Goal: Task Accomplishment & Management: Manage account settings

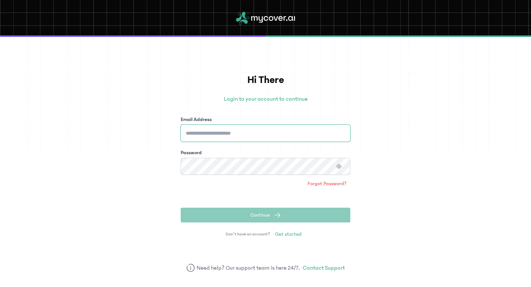
click at [278, 138] on input "Email Address" at bounding box center [266, 133] width 170 height 17
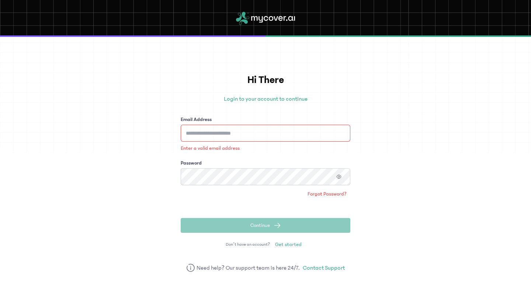
click at [259, 98] on p "Login to your account to continue" at bounding box center [266, 98] width 170 height 9
click at [236, 134] on input "Email Address" at bounding box center [266, 133] width 170 height 17
type input "**********"
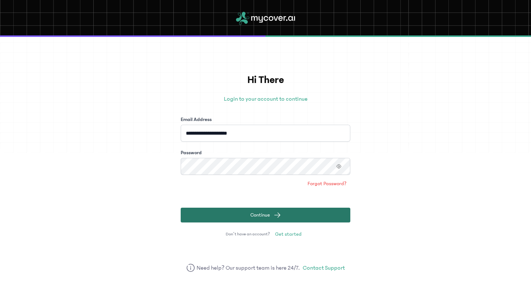
click at [282, 220] on button "Continue" at bounding box center [266, 215] width 170 height 15
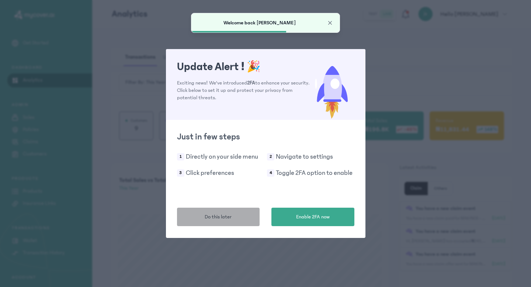
click at [225, 225] on button "Do this later" at bounding box center [218, 217] width 83 height 18
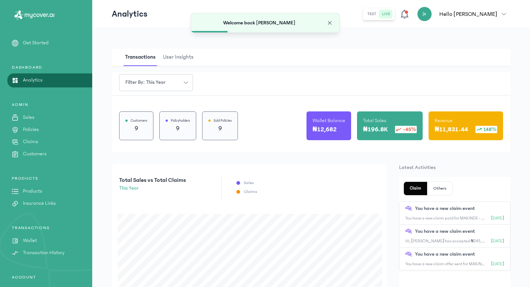
click at [32, 241] on p "Wallet" at bounding box center [30, 241] width 14 height 8
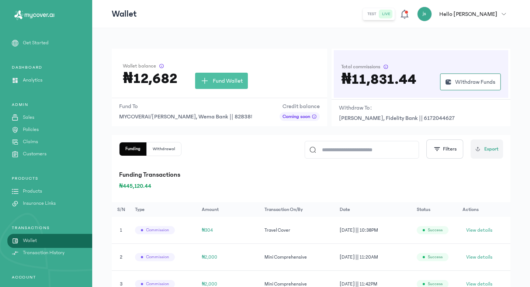
click at [221, 116] on span "MYCOVERAI/[PERSON_NAME], Wema Bank || 8283852013" at bounding box center [185, 116] width 133 height 9
click at [233, 116] on span "MYCOVERAI/[PERSON_NAME], Wema Bank || 8283852013" at bounding box center [185, 116] width 133 height 9
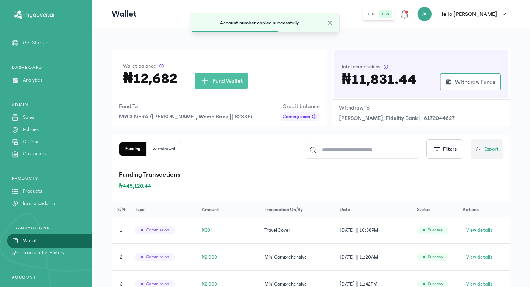
drag, startPoint x: 233, startPoint y: 116, endPoint x: 158, endPoint y: 117, distance: 75.6
click at [158, 117] on span "MYCOVERAI/[PERSON_NAME], Wema Bank || 8283852013" at bounding box center [185, 116] width 133 height 9
